Goal: Find specific page/section: Find specific page/section

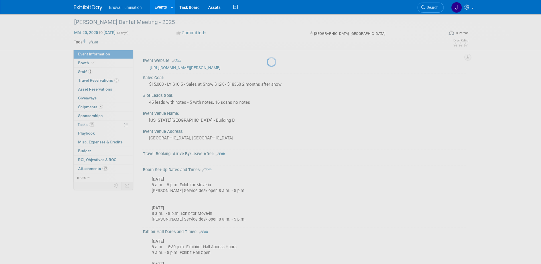
scroll to position [257, 0]
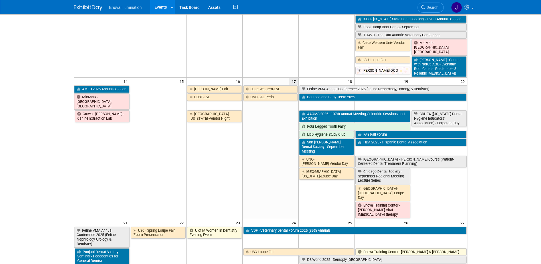
scroll to position [228, 0]
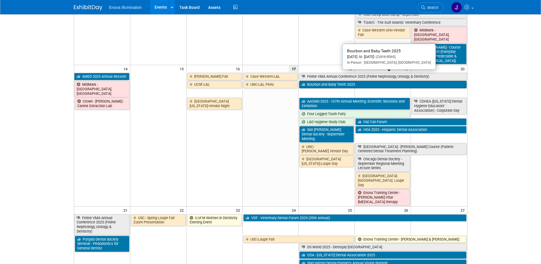
click at [317, 81] on link "Bourbon and Baby Teeth 2025" at bounding box center [382, 84] width 167 height 7
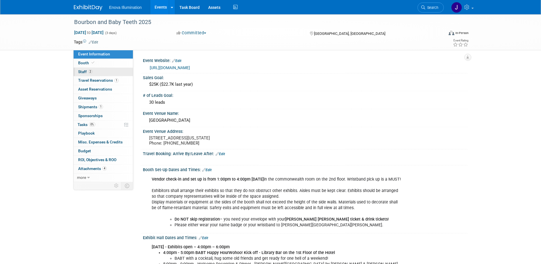
click at [94, 72] on link "2 Staff 2" at bounding box center [103, 72] width 59 height 9
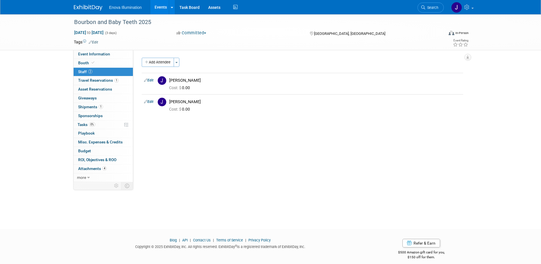
click at [96, 5] on img at bounding box center [88, 8] width 29 height 6
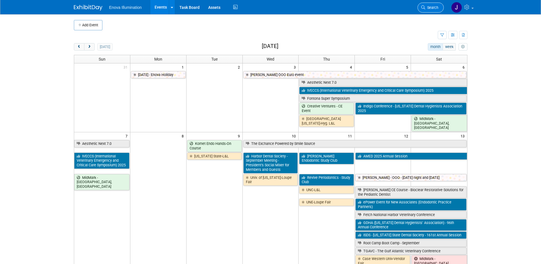
click at [431, 9] on span "Search" at bounding box center [431, 7] width 13 height 4
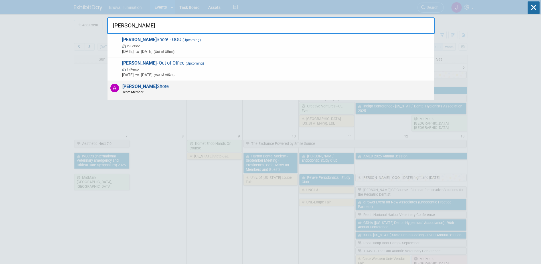
type input "[PERSON_NAME]"
click at [128, 85] on strong "[PERSON_NAME]" at bounding box center [139, 86] width 35 height 5
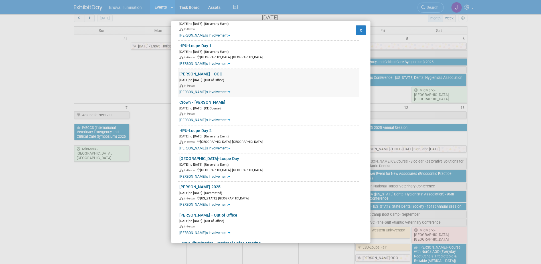
scroll to position [375, 0]
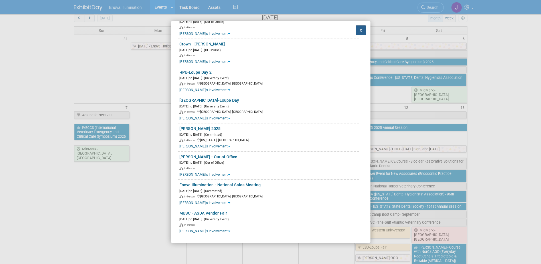
click at [358, 29] on button "X" at bounding box center [361, 30] width 10 height 10
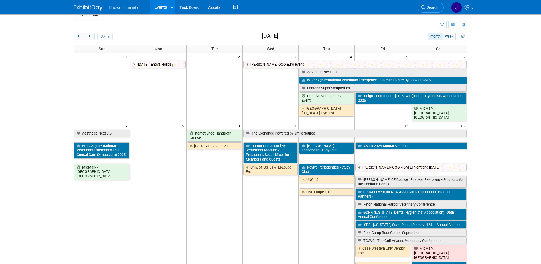
scroll to position [0, 0]
